Goal: Navigation & Orientation: Find specific page/section

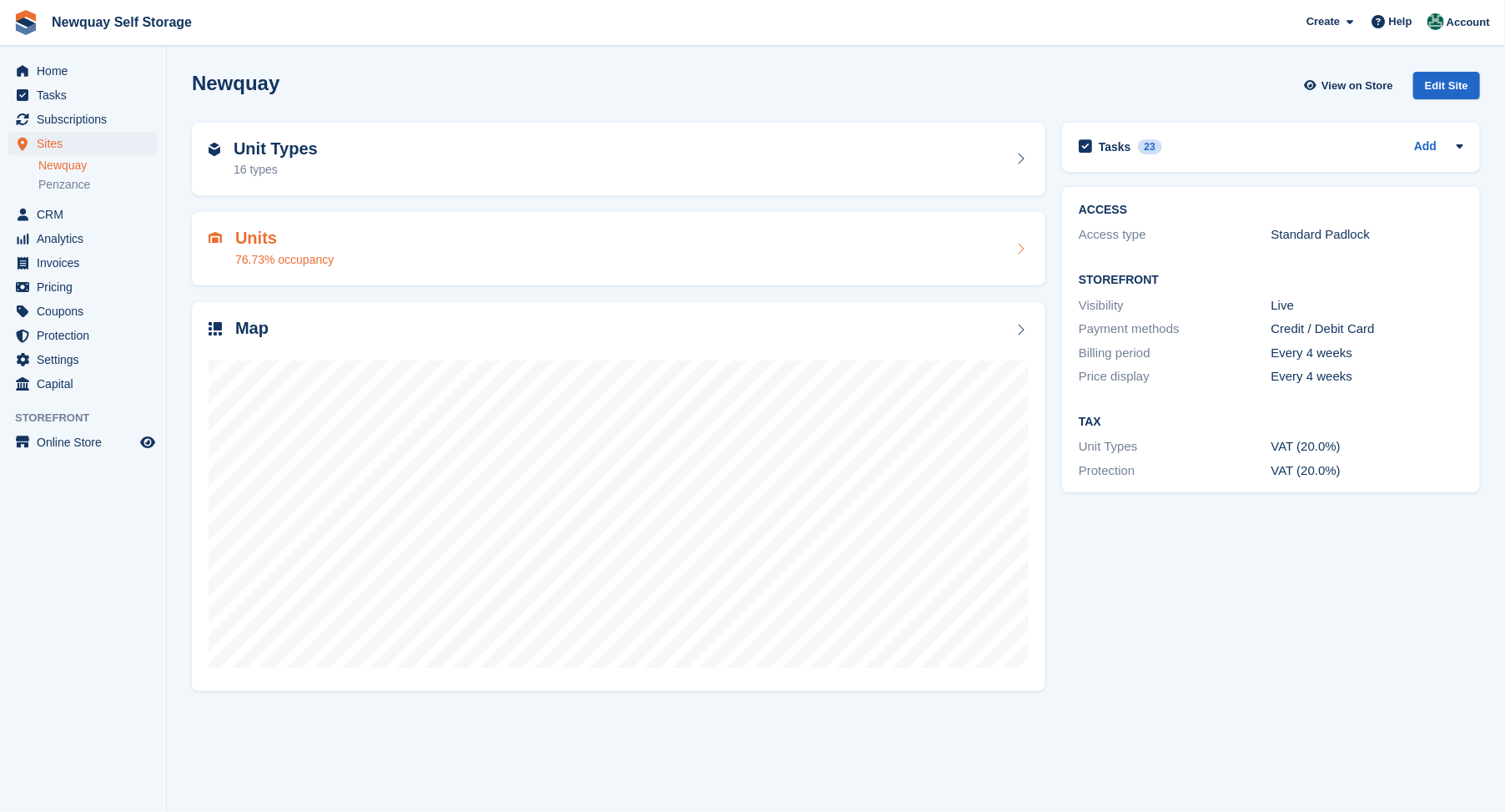
click at [262, 238] on h2 "Units" at bounding box center [284, 238] width 98 height 19
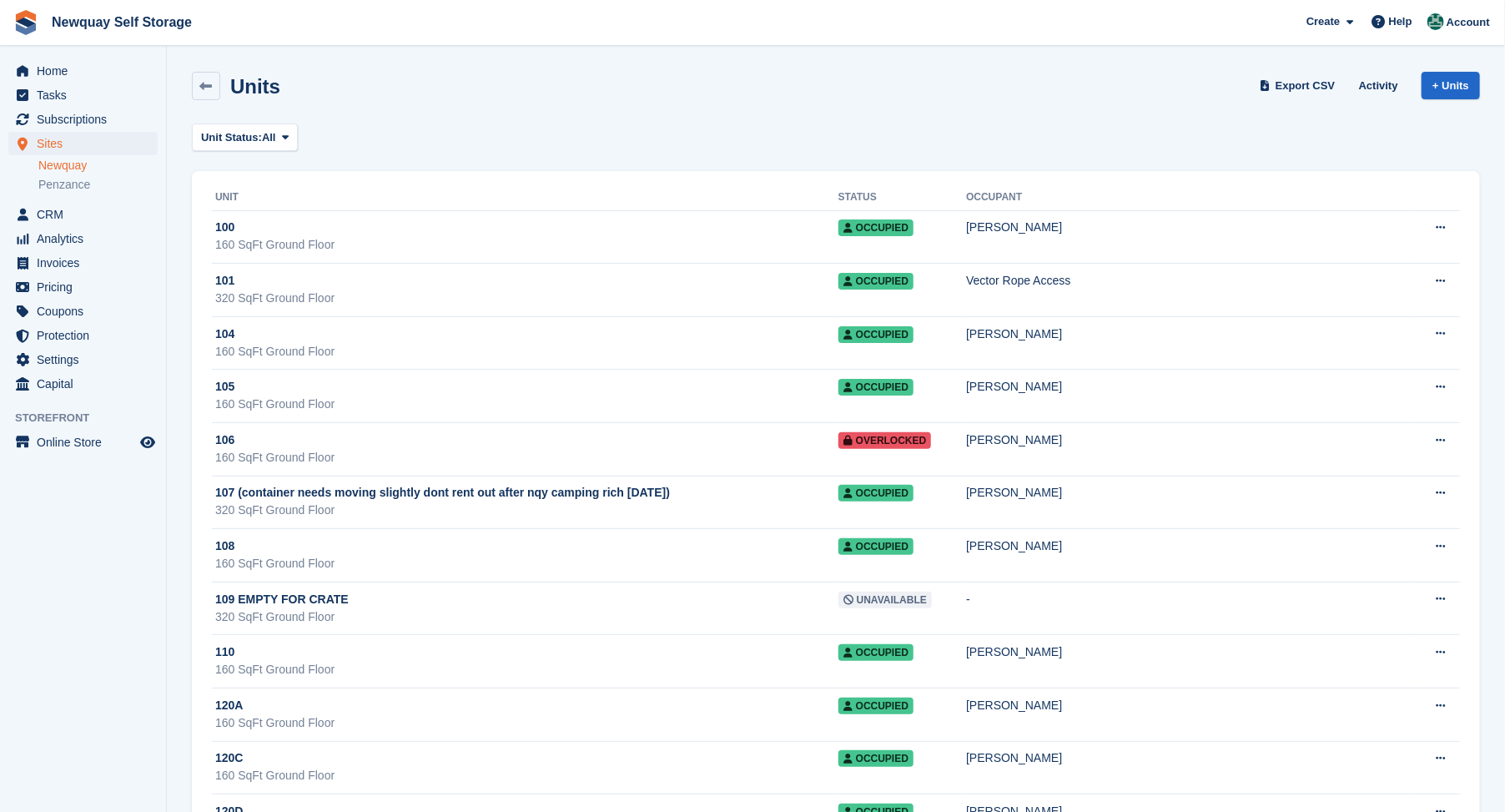
click at [1346, 136] on div "Unit Status: All All Available Reserved Occupied Overlocked Repossessed Unavail…" at bounding box center [836, 137] width 1288 height 27
click at [1389, 128] on div "Unit Status: All All Available Reserved Occupied Overlocked Repossessed Unavail…" at bounding box center [836, 137] width 1288 height 27
click at [210, 80] on icon at bounding box center [207, 87] width 13 height 13
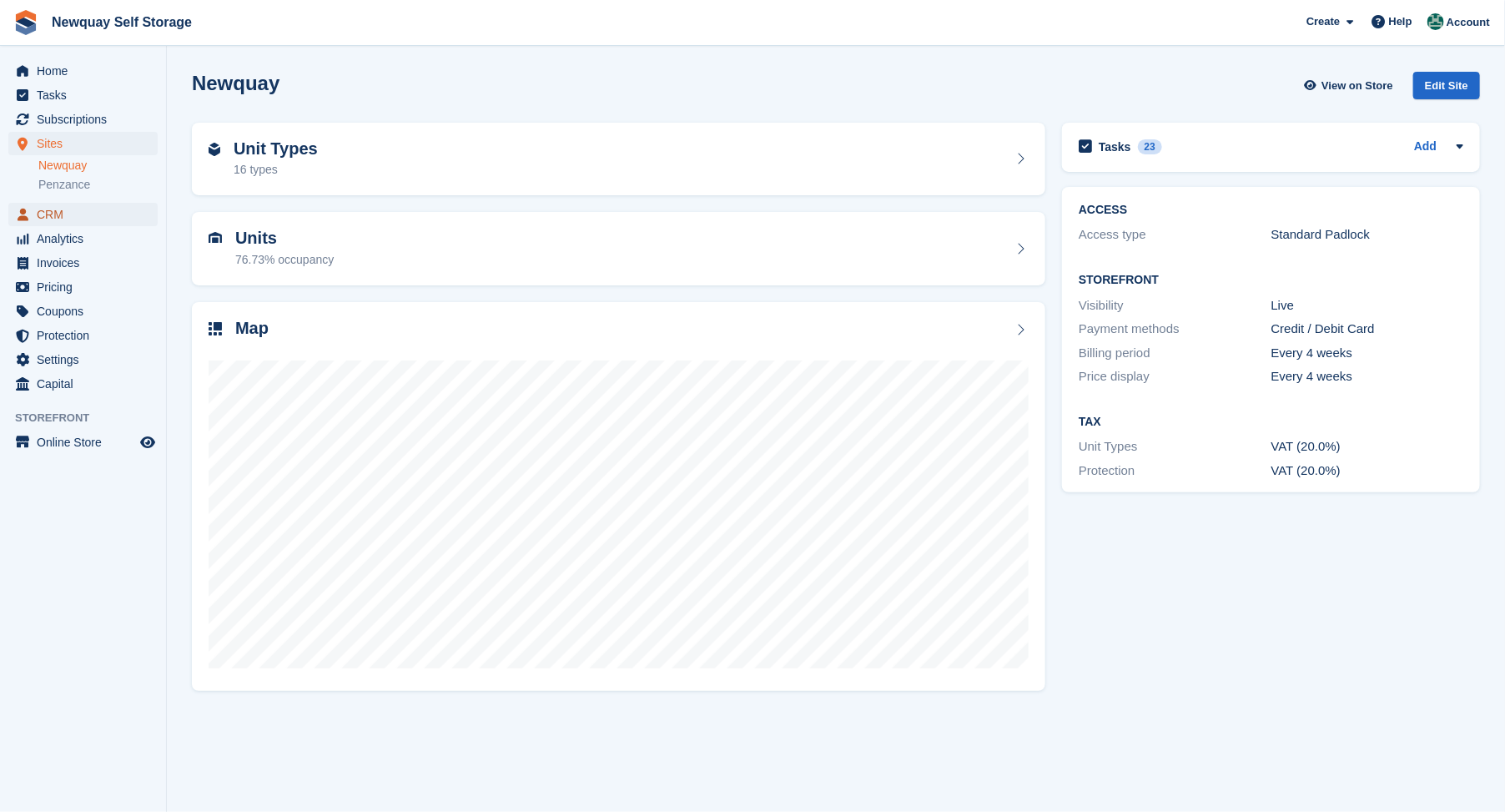
click at [47, 210] on span "CRM" at bounding box center [87, 214] width 100 height 23
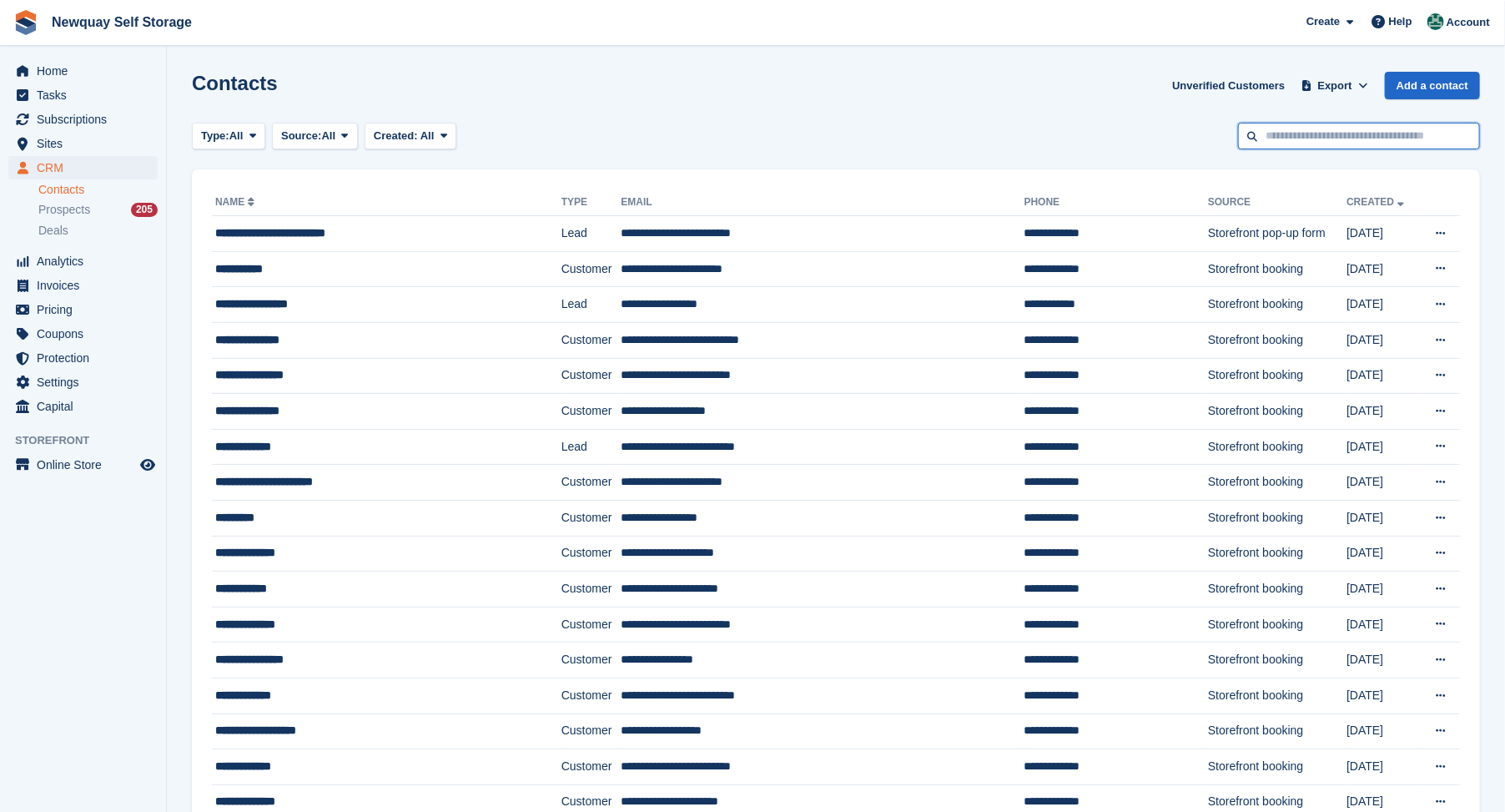
click at [1298, 132] on input "text" at bounding box center [1360, 136] width 242 height 27
type input "*****"
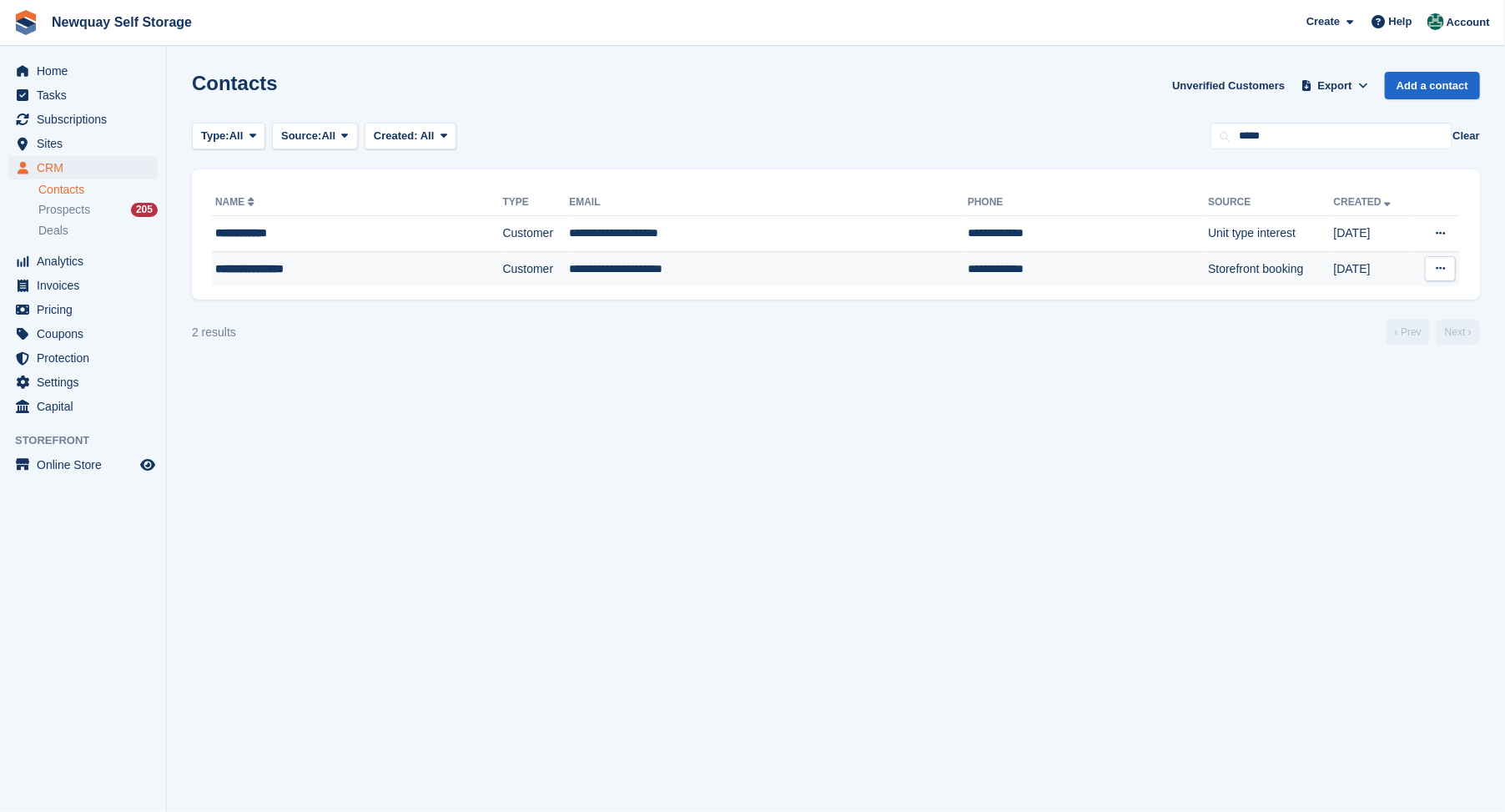
click at [297, 268] on div "**********" at bounding box center [323, 268] width 218 height 17
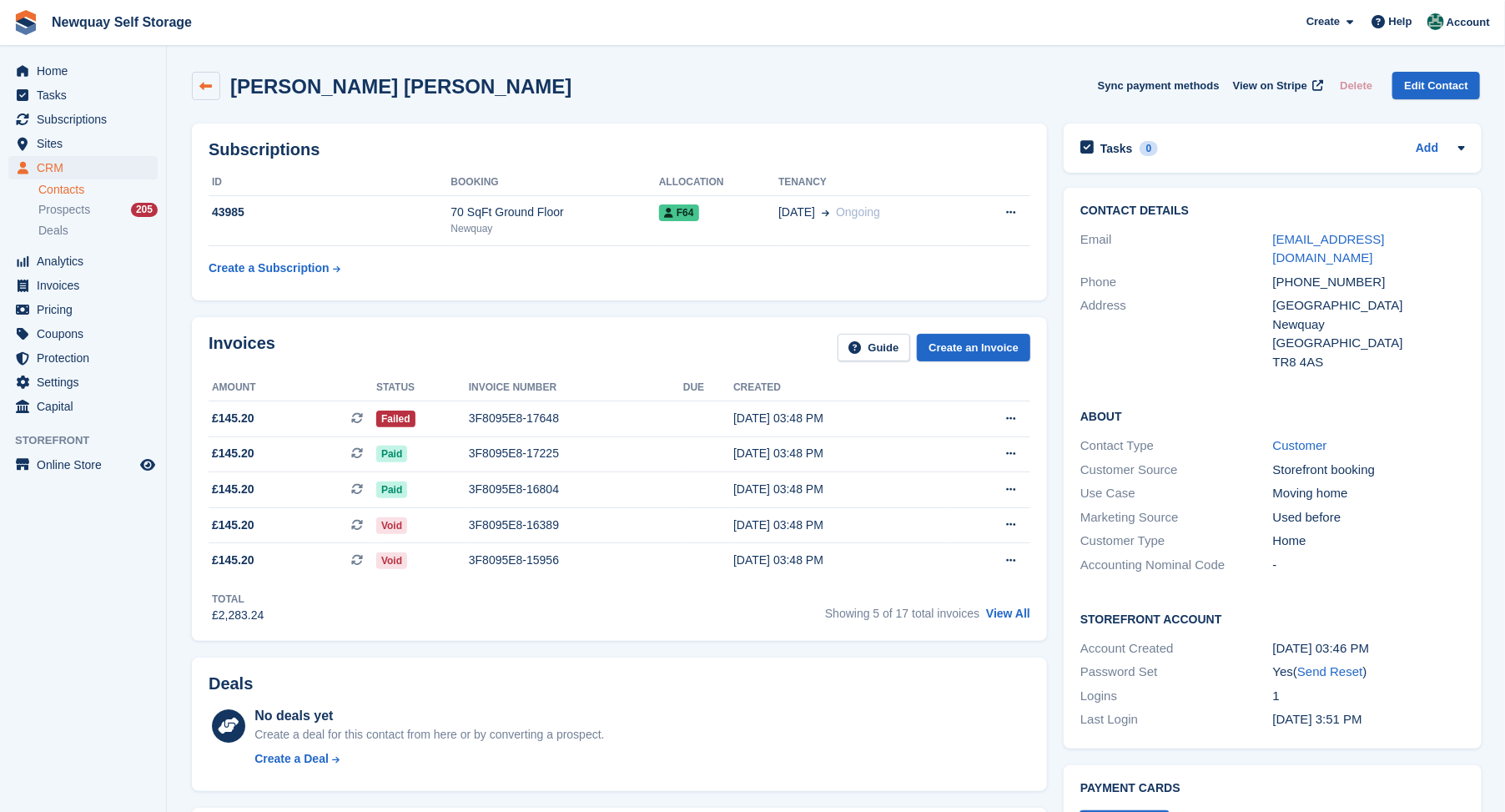
click at [201, 82] on icon at bounding box center [207, 87] width 13 height 13
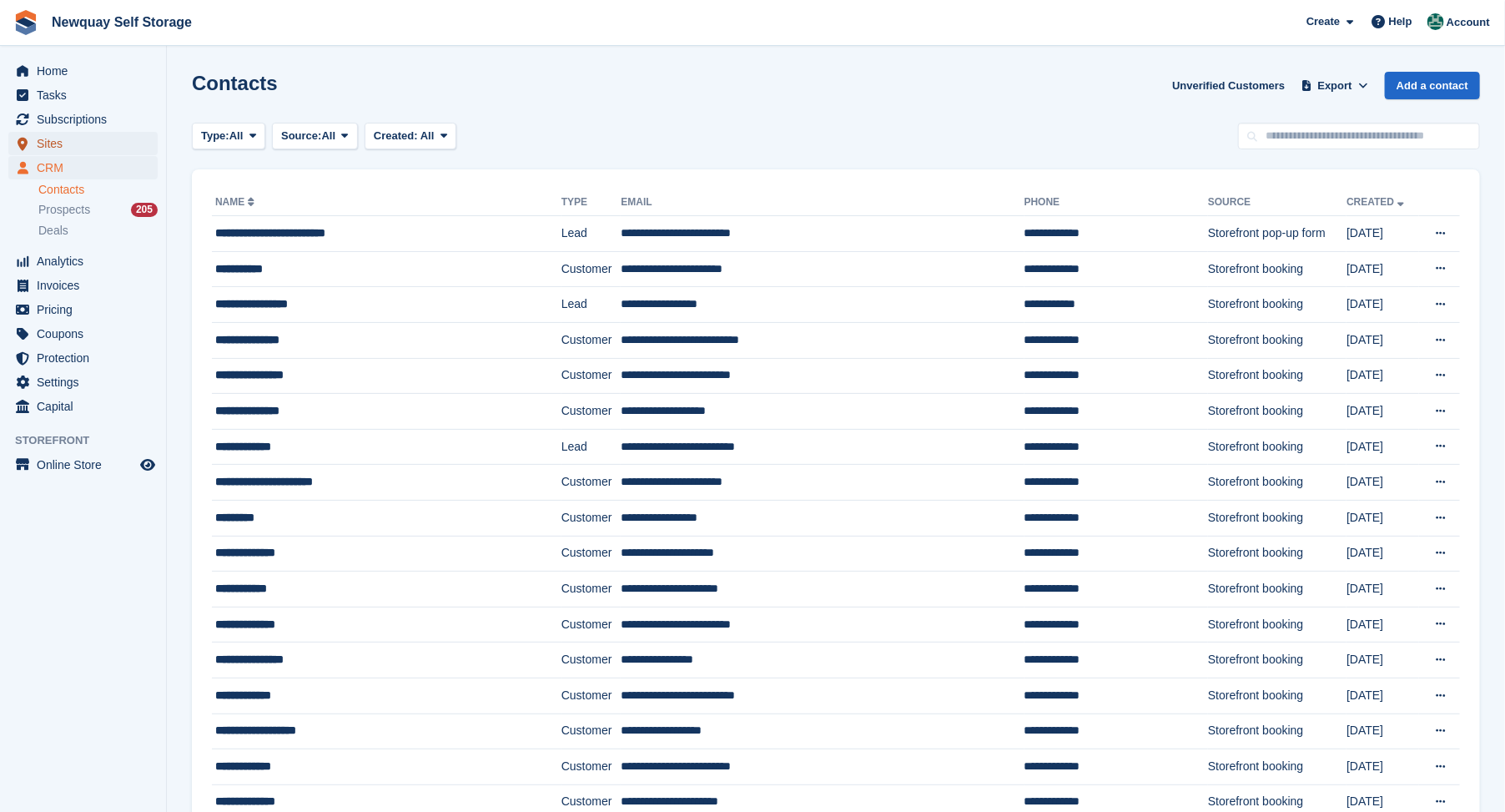
click at [53, 143] on span "Sites" at bounding box center [87, 144] width 100 height 23
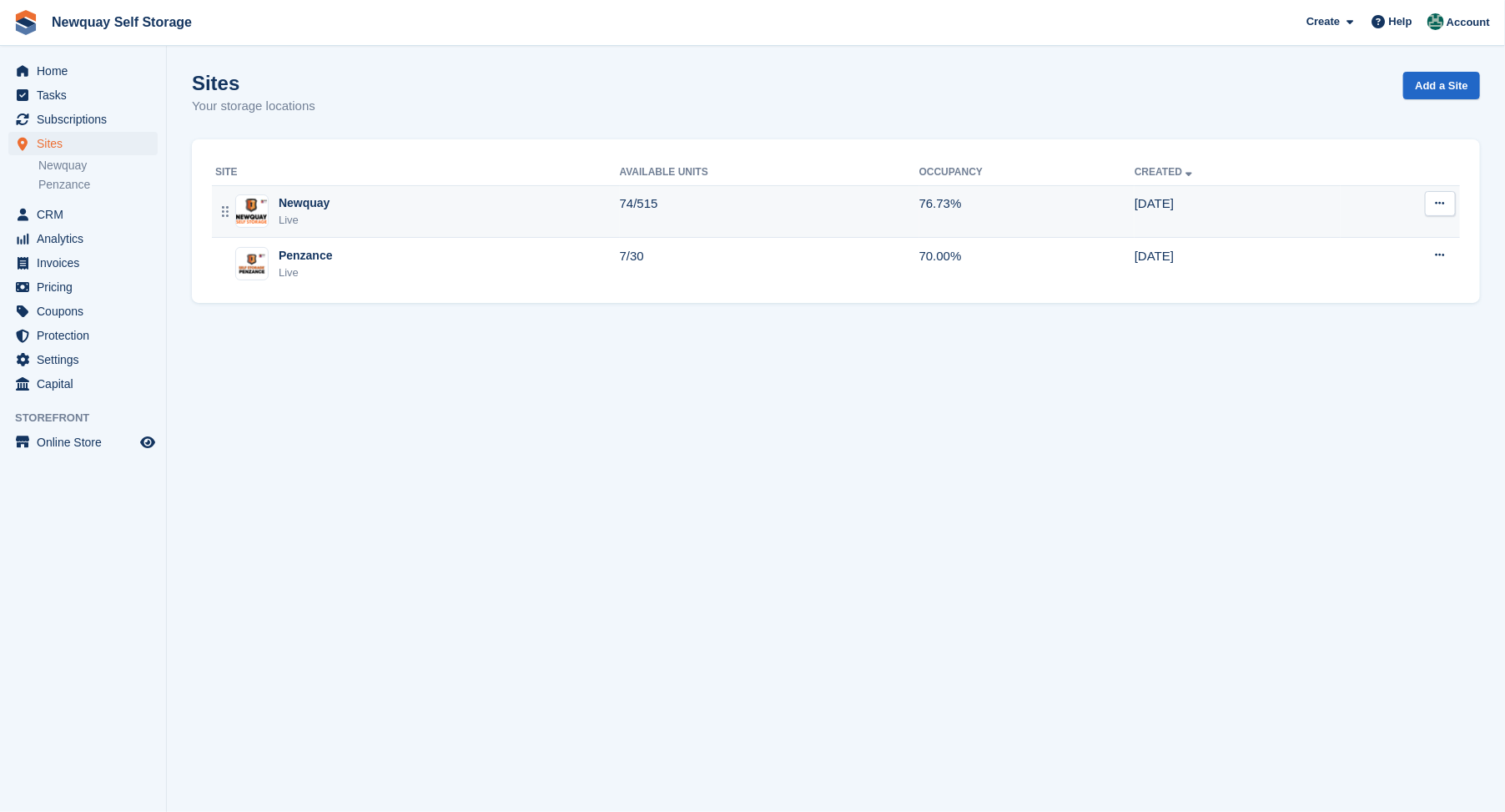
click at [299, 202] on div "Newquay" at bounding box center [304, 202] width 51 height 17
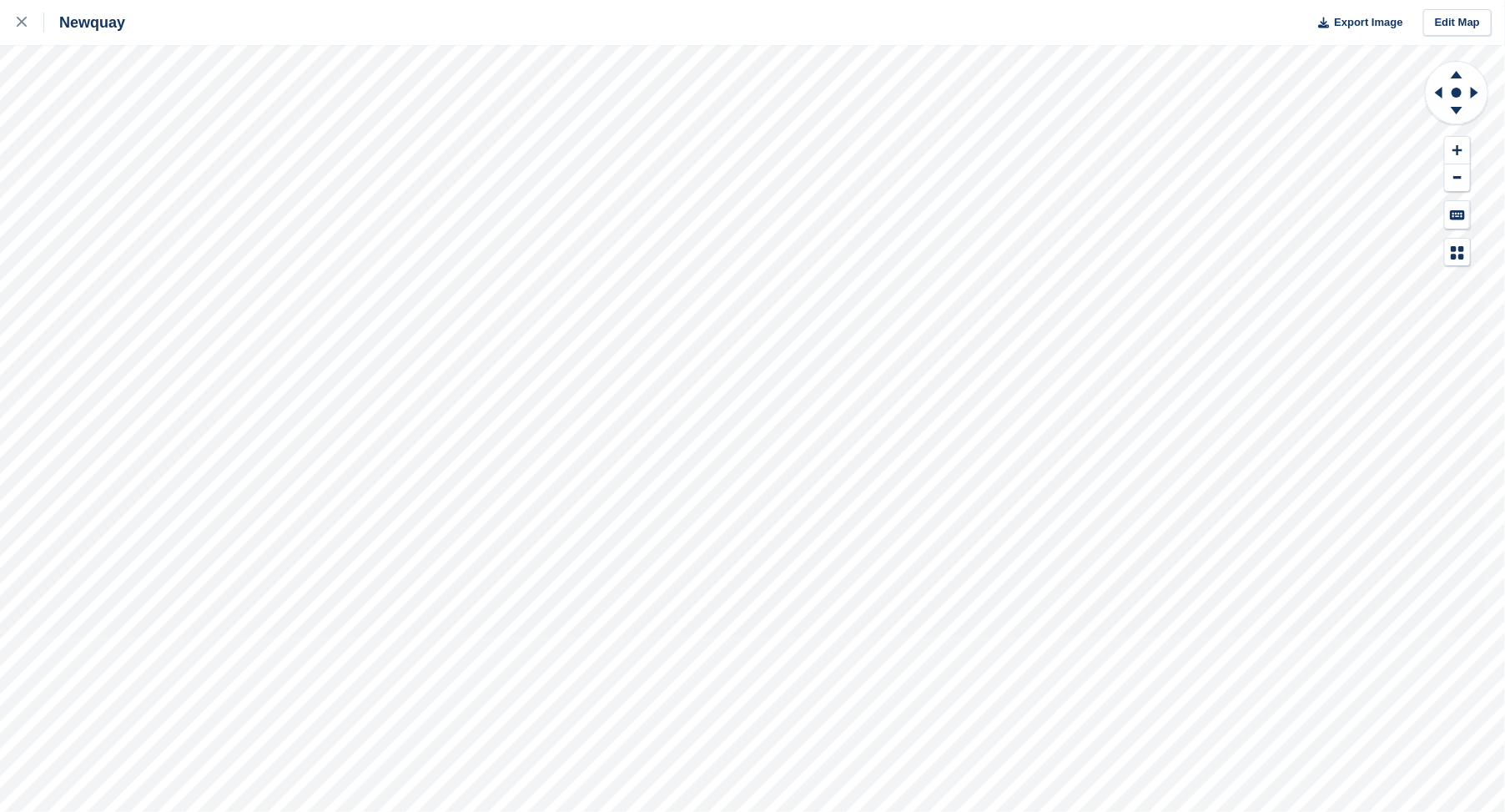
click at [497, 811] on html "Newquay Export Image Edit Map" at bounding box center [752, 406] width 1505 height 812
